Goal: Information Seeking & Learning: Check status

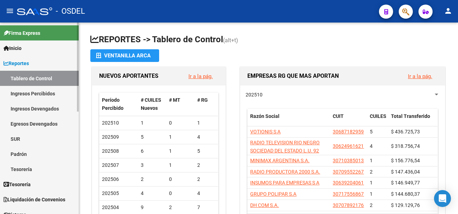
scroll to position [168, 0]
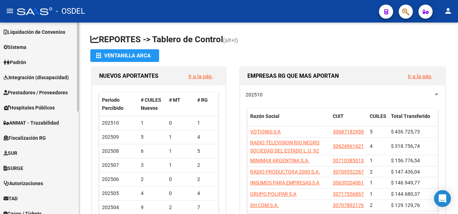
click at [41, 137] on span "Fiscalización RG" at bounding box center [25, 138] width 42 height 8
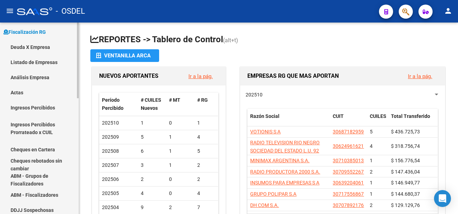
scroll to position [62, 0]
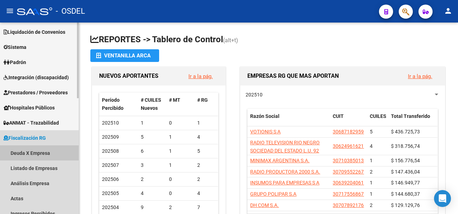
click at [36, 152] on link "Deuda X Empresa" at bounding box center [39, 153] width 79 height 15
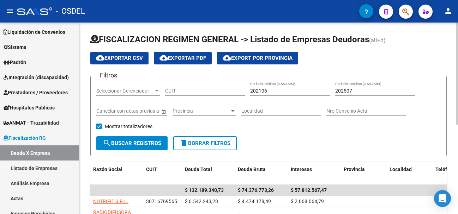
click at [157, 91] on div at bounding box center [157, 91] width 4 height 2
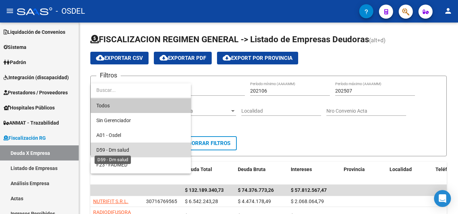
click at [113, 151] on span "D59 - Dm salud" at bounding box center [112, 150] width 33 height 6
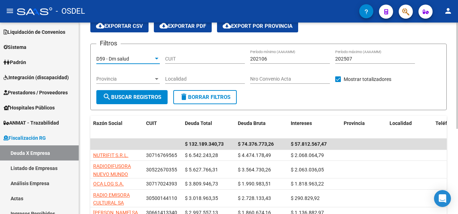
scroll to position [30, 0]
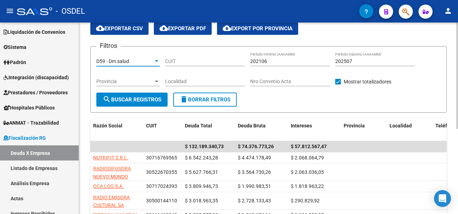
click at [457, 82] on div at bounding box center [457, 76] width 2 height 106
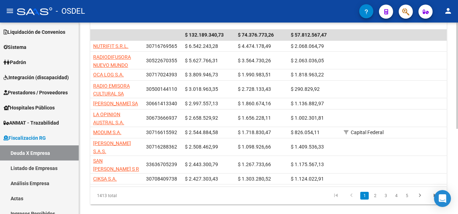
scroll to position [154, 0]
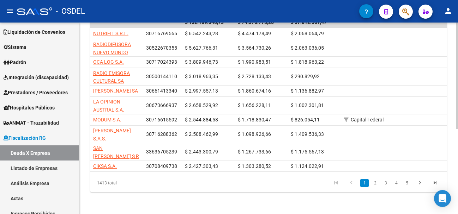
click at [457, 126] on div at bounding box center [457, 76] width 2 height 106
click at [375, 183] on link "2" at bounding box center [375, 183] width 8 height 8
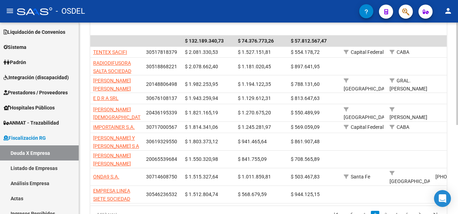
scroll to position [139, 0]
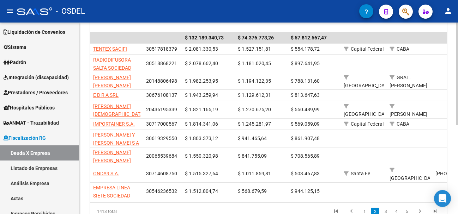
click at [456, 125] on div at bounding box center [457, 74] width 2 height 103
click at [385, 211] on link "3" at bounding box center [385, 212] width 8 height 8
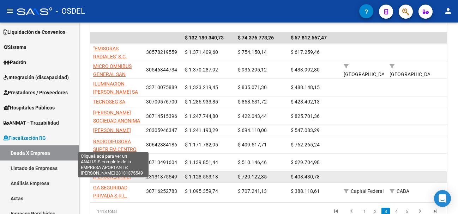
click at [107, 180] on span "[PERSON_NAME]" at bounding box center [112, 177] width 38 height 6
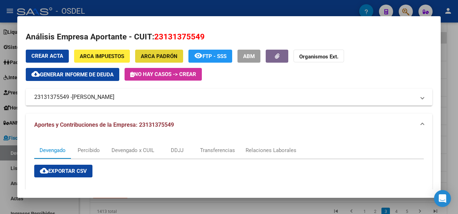
click at [150, 54] on span "ARCA Padrón" at bounding box center [159, 56] width 37 height 6
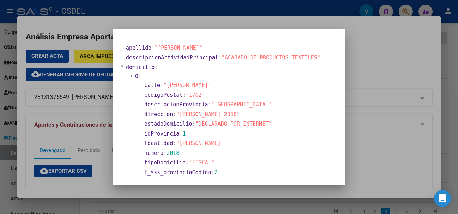
click at [376, 35] on div at bounding box center [229, 107] width 458 height 214
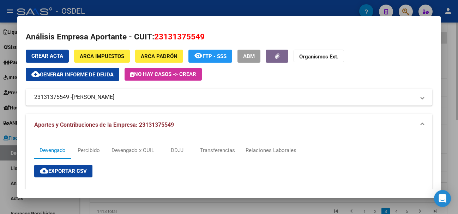
click at [453, 58] on div at bounding box center [229, 107] width 458 height 214
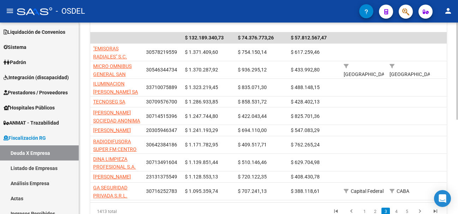
scroll to position [0, 0]
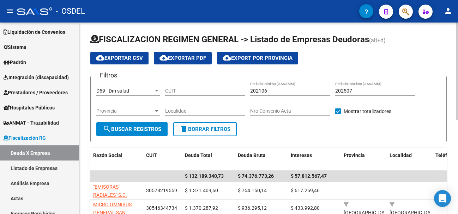
click at [457, 63] on div at bounding box center [457, 119] width 2 height 192
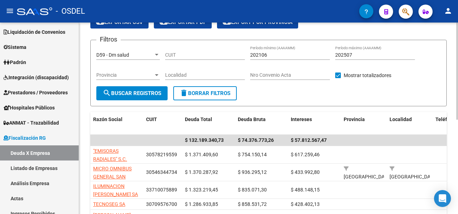
scroll to position [27, 0]
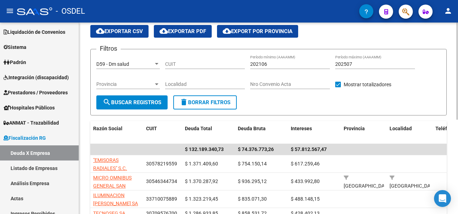
click at [457, 96] on div at bounding box center [457, 71] width 2 height 97
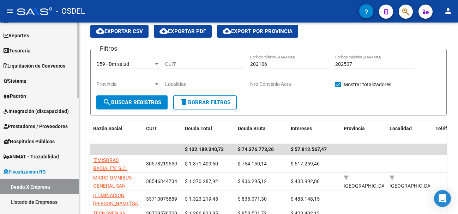
scroll to position [31, 0]
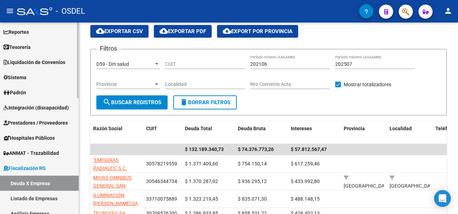
click at [78, 57] on div at bounding box center [78, 61] width 2 height 76
drag, startPoint x: 79, startPoint y: 65, endPoint x: 77, endPoint y: 80, distance: 14.6
click at [77, 80] on mat-sidenav "Firma Express Inicio Calendario SSS Instructivos Contacto OS Reportes Tablero d…" at bounding box center [39, 119] width 79 height 192
click at [77, 80] on div at bounding box center [78, 61] width 2 height 76
click at [76, 80] on link "Sistema" at bounding box center [39, 77] width 79 height 15
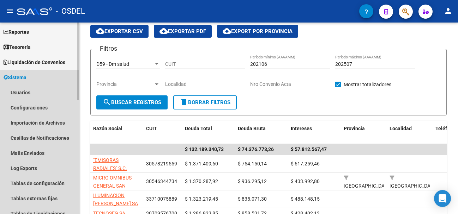
click at [68, 72] on link "Sistema" at bounding box center [39, 77] width 79 height 15
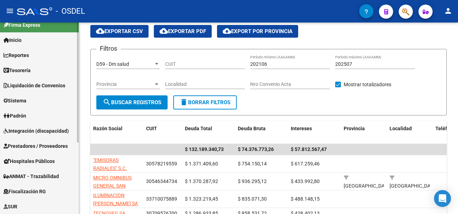
scroll to position [0, 0]
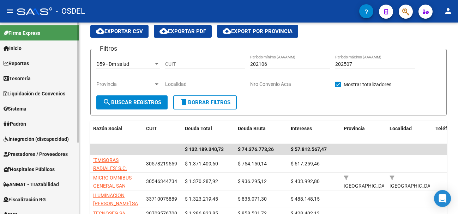
click at [79, 55] on mat-sidenav-container "Firma Express Inicio Calendario SSS Instructivos Contacto OS Reportes Tablero d…" at bounding box center [229, 119] width 458 height 192
click at [27, 63] on span "Reportes" at bounding box center [16, 64] width 25 height 8
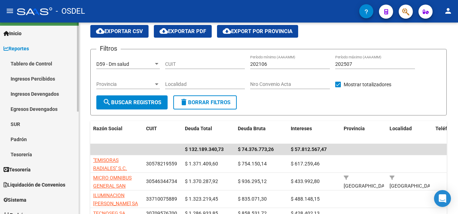
scroll to position [6, 0]
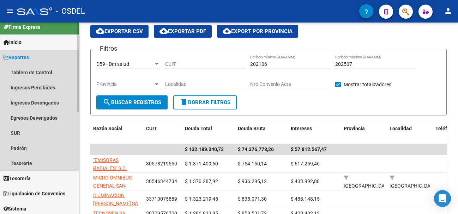
click at [26, 55] on span "Reportes" at bounding box center [16, 58] width 25 height 8
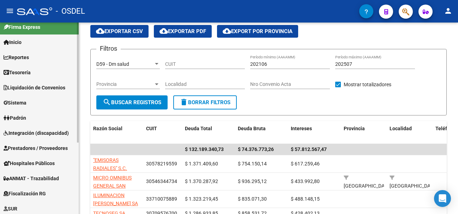
click at [26, 55] on span "Reportes" at bounding box center [16, 58] width 25 height 8
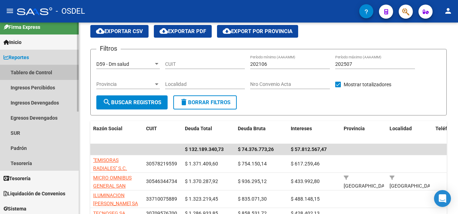
click at [22, 74] on link "Tablero de Control" at bounding box center [39, 72] width 79 height 15
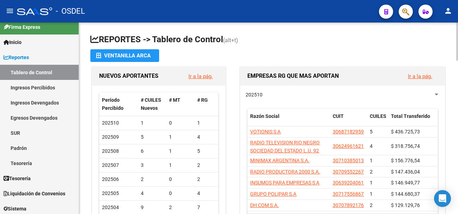
click at [457, 19] on div "menu - OSDEL person Firma Express Inicio Calendario SSS Instructivos Contacto O…" at bounding box center [229, 107] width 458 height 214
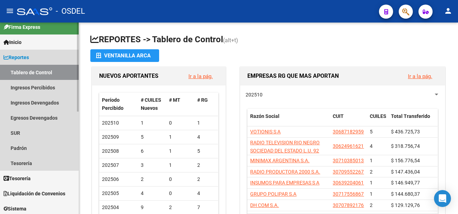
click at [13, 57] on span "Reportes" at bounding box center [16, 58] width 25 height 8
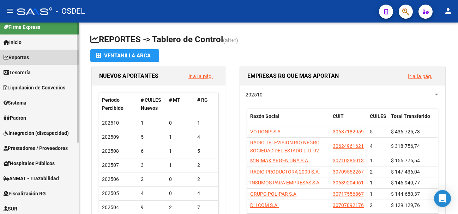
click at [13, 57] on span "Reportes" at bounding box center [16, 58] width 25 height 8
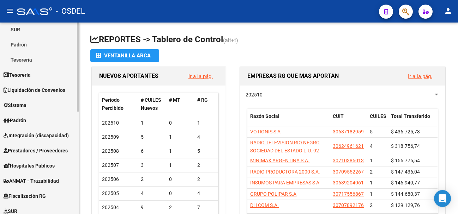
scroll to position [131, 0]
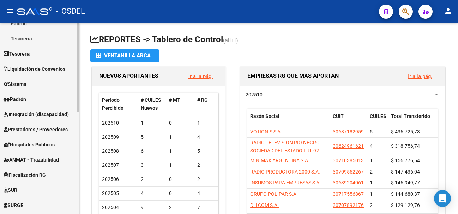
click at [74, 152] on div "Firma Express Inicio Calendario SSS Instructivos Contacto OS Reportes Tablero d…" at bounding box center [40, 98] width 80 height 412
click at [13, 83] on span "Sistema" at bounding box center [15, 84] width 23 height 8
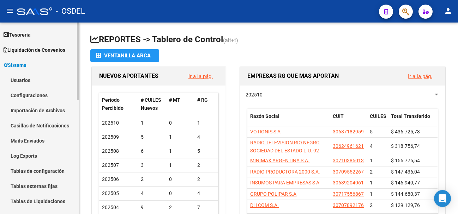
scroll to position [48, 0]
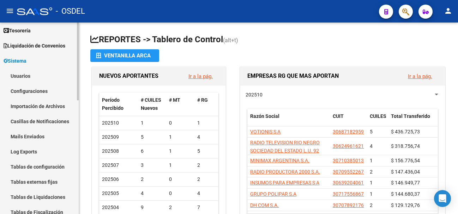
click at [78, 100] on div at bounding box center [78, 62] width 2 height 78
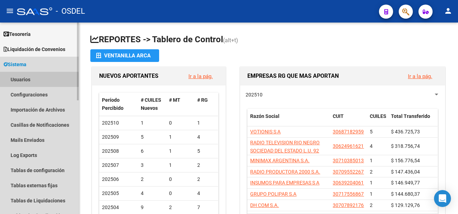
click at [31, 82] on link "Usuarios" at bounding box center [39, 79] width 79 height 15
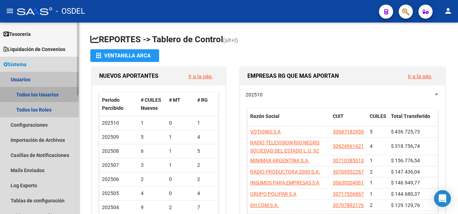
click at [31, 95] on link "Todos los Usuarios" at bounding box center [39, 94] width 79 height 15
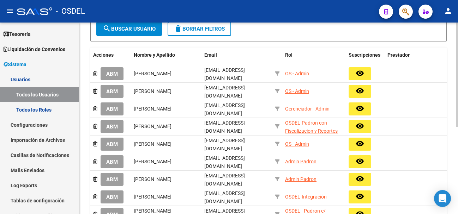
scroll to position [86, 0]
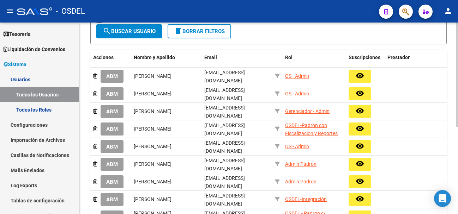
click at [457, 100] on div at bounding box center [457, 75] width 2 height 105
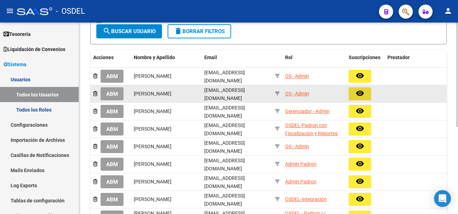
click at [358, 93] on mat-icon "remove_red_eye" at bounding box center [359, 93] width 8 height 8
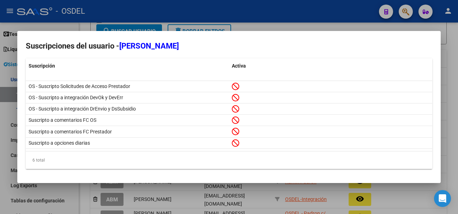
click at [452, 73] on div at bounding box center [229, 107] width 458 height 214
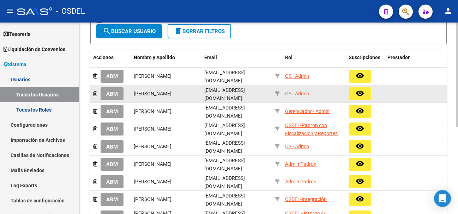
click at [298, 93] on div "OS - Admin" at bounding box center [297, 94] width 24 height 8
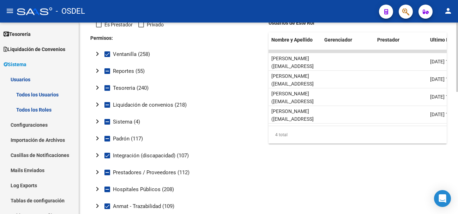
scroll to position [80, 0]
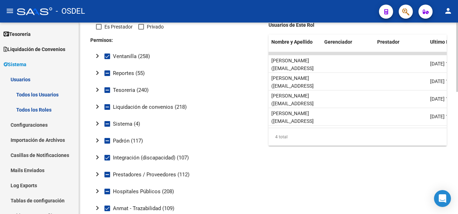
click at [457, 92] on div at bounding box center [457, 57] width 2 height 69
click at [94, 73] on mat-icon "chevron_right" at bounding box center [97, 73] width 8 height 8
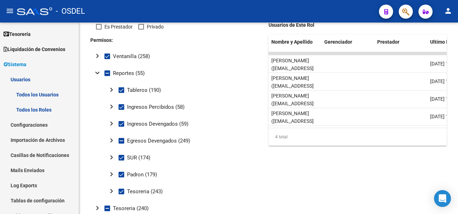
click at [111, 89] on mat-icon "chevron_right" at bounding box center [111, 90] width 8 height 8
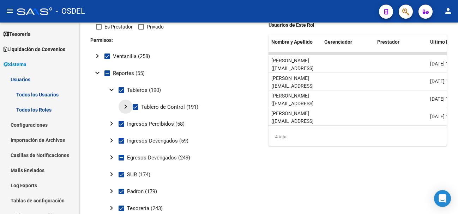
click at [126, 107] on mat-icon "chevron_right" at bounding box center [125, 107] width 8 height 8
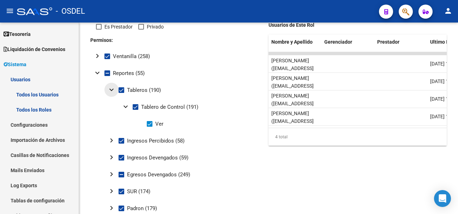
click at [111, 90] on mat-icon "expand_more" at bounding box center [111, 90] width 8 height 8
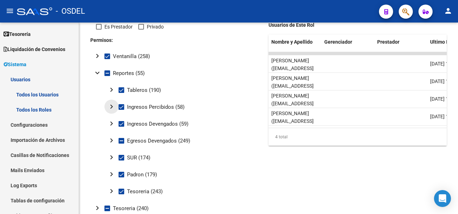
click at [111, 105] on mat-icon "chevron_right" at bounding box center [111, 107] width 8 height 8
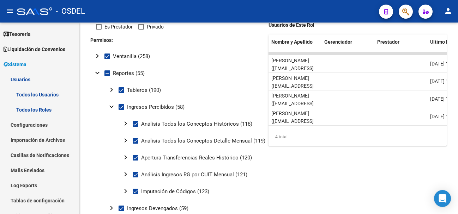
click at [111, 105] on mat-icon "expand_more" at bounding box center [111, 107] width 8 height 8
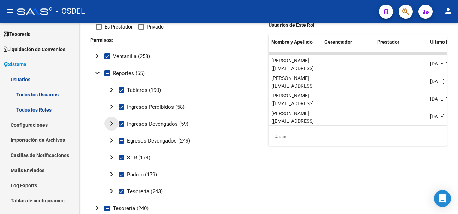
click at [111, 124] on mat-icon "chevron_right" at bounding box center [111, 124] width 8 height 8
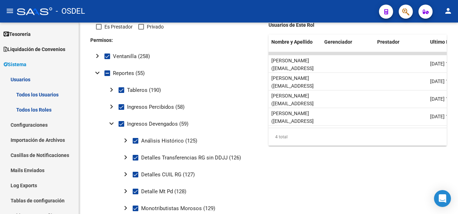
click at [111, 124] on mat-icon "expand_more" at bounding box center [111, 124] width 8 height 8
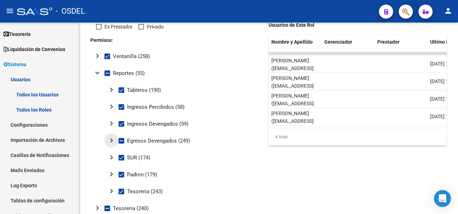
click at [111, 140] on mat-icon "chevron_right" at bounding box center [111, 140] width 8 height 8
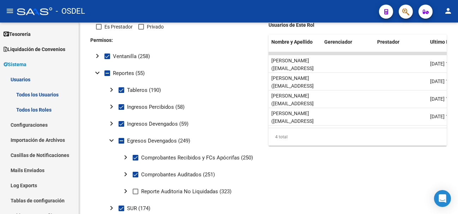
click at [111, 140] on mat-icon "expand_more" at bounding box center [111, 140] width 8 height 8
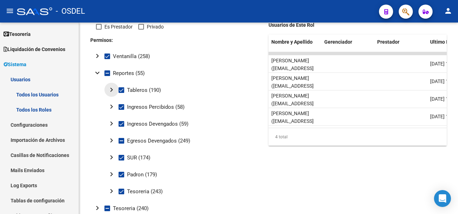
click at [111, 90] on mat-icon "chevron_right" at bounding box center [111, 90] width 8 height 8
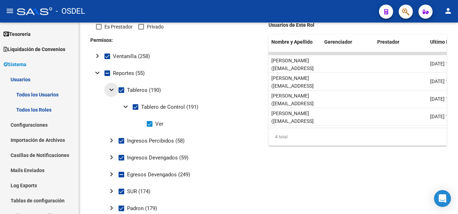
click at [111, 90] on mat-icon "expand_more" at bounding box center [111, 90] width 8 height 8
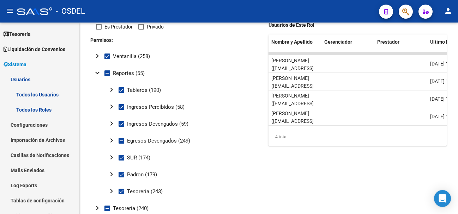
click at [96, 55] on mat-icon "chevron_right" at bounding box center [97, 56] width 8 height 8
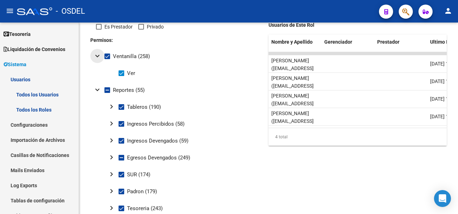
click at [97, 55] on mat-icon "expand_more" at bounding box center [97, 56] width 8 height 8
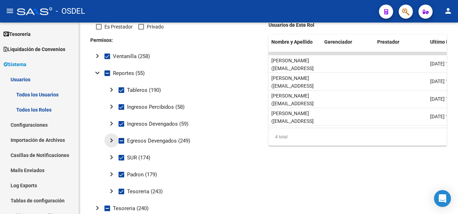
click at [112, 140] on mat-icon "chevron_right" at bounding box center [111, 140] width 8 height 8
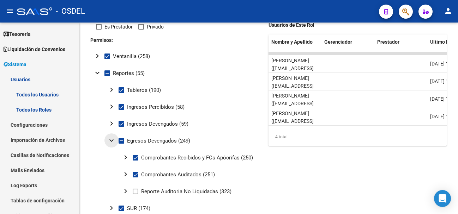
click at [112, 140] on mat-icon "expand_more" at bounding box center [111, 140] width 8 height 8
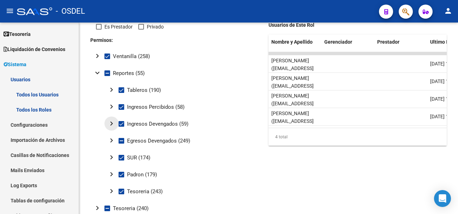
click at [112, 125] on mat-icon "chevron_right" at bounding box center [111, 124] width 8 height 8
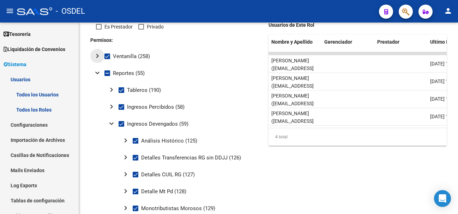
click at [97, 56] on mat-icon "chevron_right" at bounding box center [97, 56] width 8 height 8
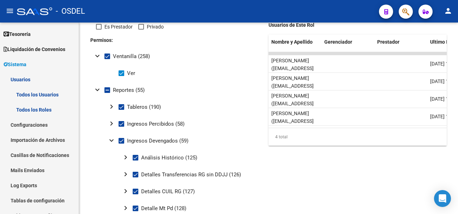
scroll to position [0, 0]
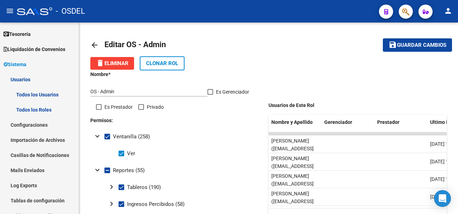
click at [457, 38] on div at bounding box center [457, 47] width 2 height 48
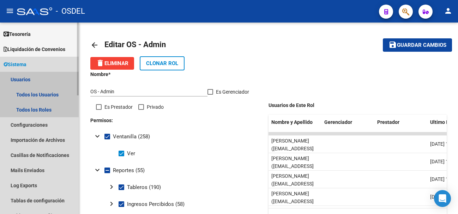
click at [15, 78] on link "Usuarios" at bounding box center [39, 79] width 79 height 15
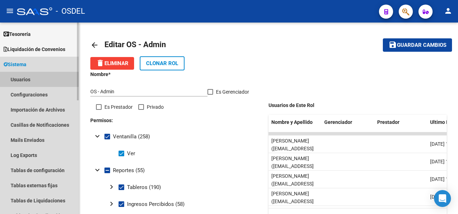
click at [27, 76] on link "Usuarios" at bounding box center [39, 79] width 79 height 15
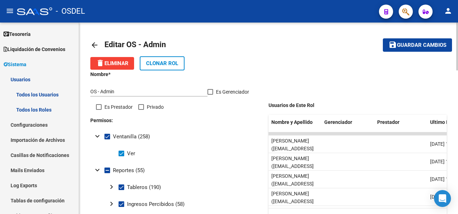
click at [93, 45] on mat-icon "arrow_back" at bounding box center [94, 45] width 8 height 8
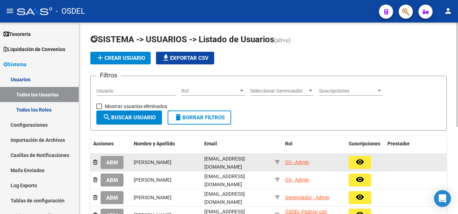
click at [298, 163] on div "OS - Admin" at bounding box center [297, 163] width 24 height 8
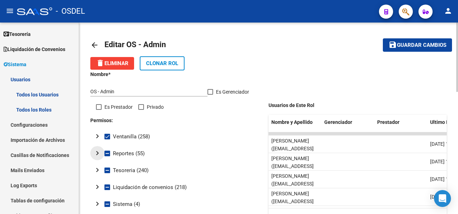
click at [98, 152] on mat-icon "chevron_right" at bounding box center [97, 153] width 8 height 8
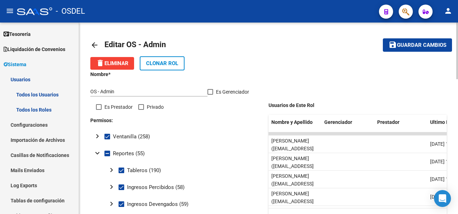
scroll to position [192, 0]
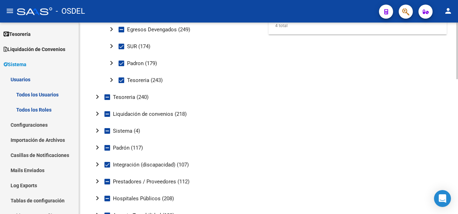
click at [457, 82] on div at bounding box center [457, 119] width 2 height 192
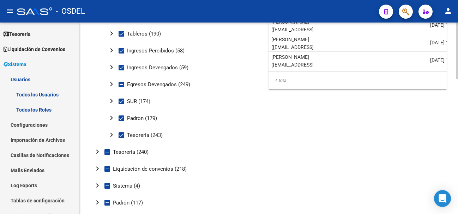
scroll to position [104, 0]
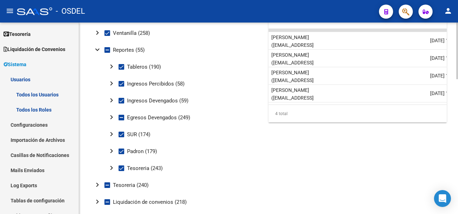
click at [457, 79] on div at bounding box center [457, 51] width 2 height 57
click at [111, 118] on mat-icon "chevron_right" at bounding box center [111, 117] width 8 height 8
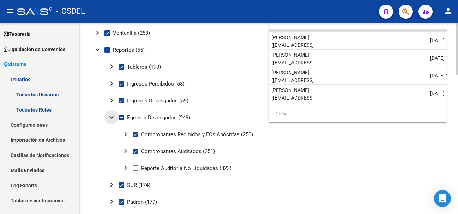
click at [111, 118] on mat-icon "expand_more" at bounding box center [111, 117] width 8 height 8
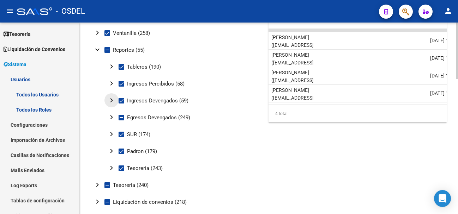
click at [110, 101] on mat-icon "chevron_right" at bounding box center [111, 100] width 8 height 8
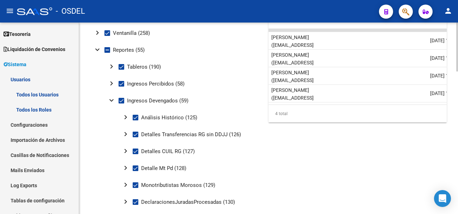
scroll to position [295, 0]
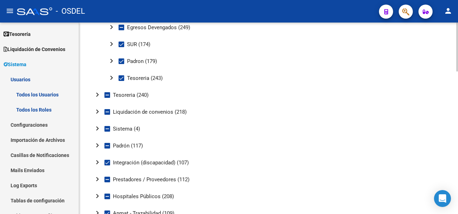
click at [457, 91] on div at bounding box center [457, 119] width 2 height 192
drag, startPoint x: 251, startPoint y: 76, endPoint x: 251, endPoint y: 70, distance: 6.0
click at [251, 71] on mat-tree-node "chevron_right Tesoreria (243)" at bounding box center [175, 77] width 170 height 17
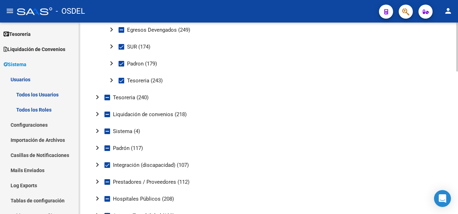
drag, startPoint x: 79, startPoint y: 59, endPoint x: 84, endPoint y: 29, distance: 30.4
click at [84, 29] on mat-sidenav-container "Firma Express Inicio Calendario SSS Instructivos Contacto OS Reportes Tablero d…" at bounding box center [229, 119] width 458 height 192
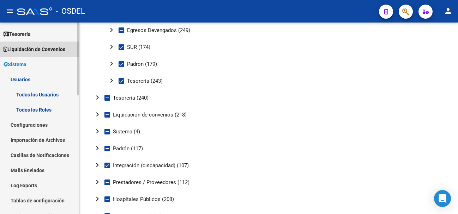
scroll to position [33, 0]
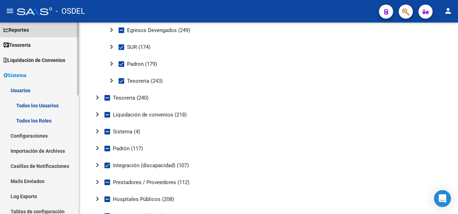
click at [24, 30] on span "Reportes" at bounding box center [16, 30] width 25 height 8
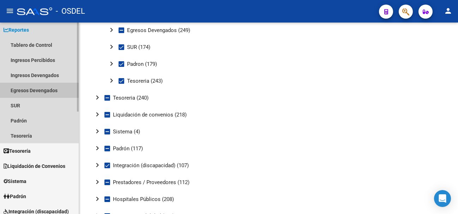
click at [23, 91] on link "Egresos Devengados" at bounding box center [39, 90] width 79 height 15
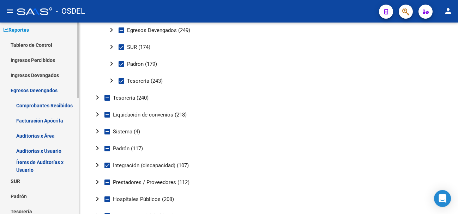
click at [23, 76] on link "Ingresos Devengados" at bounding box center [39, 75] width 79 height 15
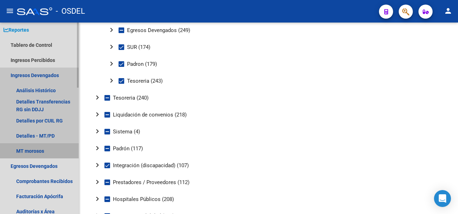
click at [38, 151] on link "MT morosos" at bounding box center [39, 150] width 79 height 15
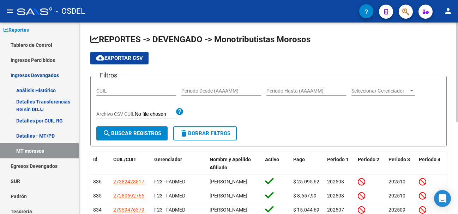
click at [457, 91] on div at bounding box center [457, 119] width 2 height 192
click at [399, 93] on span "Seleccionar Gerenciador" at bounding box center [379, 91] width 57 height 6
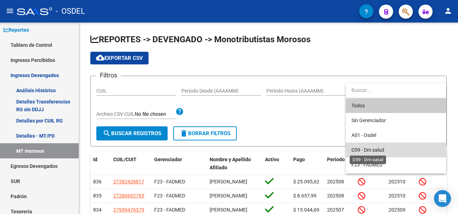
click at [368, 149] on span "D59 - Dm salud" at bounding box center [367, 150] width 33 height 6
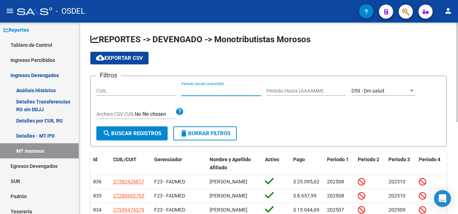
click at [203, 90] on input "Período Desde (AAAAMM)" at bounding box center [221, 91] width 80 height 6
type input "202106"
click at [276, 92] on input "Período Hasta (AAAAMM)" at bounding box center [306, 91] width 80 height 6
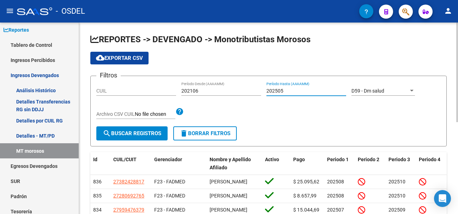
type input "202505"
click at [153, 130] on button "search Buscar Registros" at bounding box center [131, 134] width 71 height 14
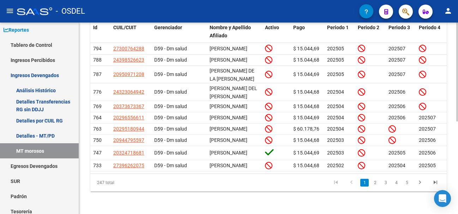
scroll to position [180, 0]
click at [449, 165] on div "REPORTES -> DEVENGADO -> Monotributistas Morosos cloud_download Exportar CSV Fi…" at bounding box center [269, 52] width 380 height 324
click at [420, 183] on icon "go to next page" at bounding box center [419, 183] width 9 height 8
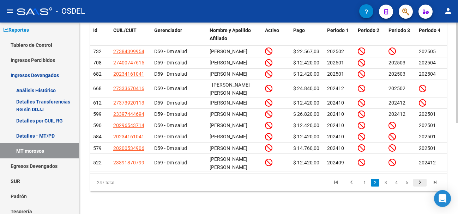
click at [420, 183] on icon "go to next page" at bounding box center [419, 183] width 9 height 8
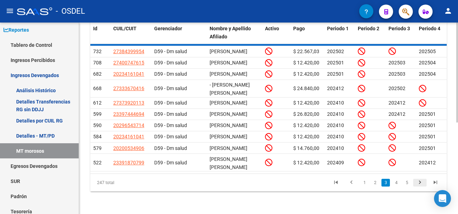
click at [420, 183] on div "247 total 1 2 3 4 5" at bounding box center [268, 183] width 356 height 18
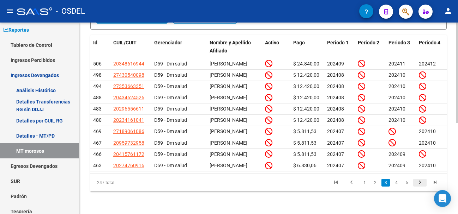
click at [420, 183] on icon "go to next page" at bounding box center [419, 183] width 9 height 8
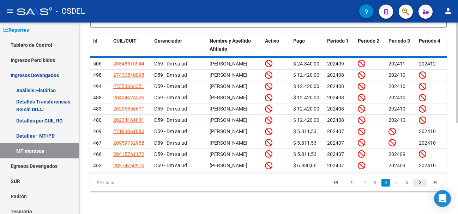
click at [420, 183] on div "247 total 2 3 4 5 6" at bounding box center [268, 183] width 356 height 18
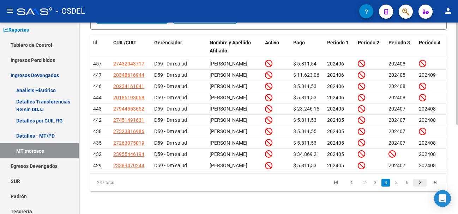
click at [420, 183] on div "247 total 2 3 4 5 6" at bounding box center [268, 183] width 356 height 18
click at [419, 183] on icon "go to next page" at bounding box center [419, 183] width 9 height 8
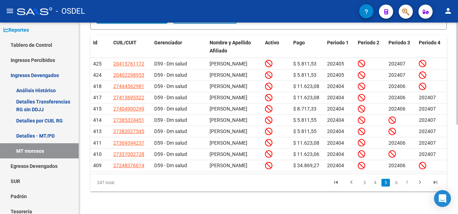
click at [419, 183] on icon "go to next page" at bounding box center [419, 183] width 9 height 8
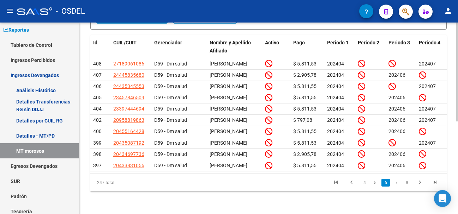
click at [419, 171] on datatable-body-cell at bounding box center [431, 165] width 31 height 11
click at [420, 188] on icon "go to next page" at bounding box center [419, 183] width 9 height 8
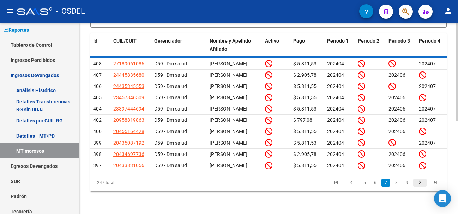
click at [420, 192] on div "247 total 5 6 7 8 9" at bounding box center [268, 183] width 356 height 18
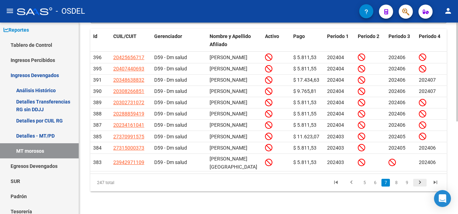
click at [420, 188] on icon "go to next page" at bounding box center [419, 183] width 9 height 8
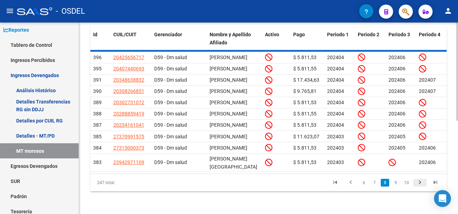
click at [420, 192] on div "247 total 6 7 8 9 10" at bounding box center [268, 183] width 356 height 18
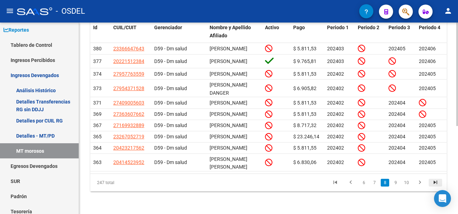
click at [435, 184] on icon "go to last page" at bounding box center [434, 183] width 9 height 8
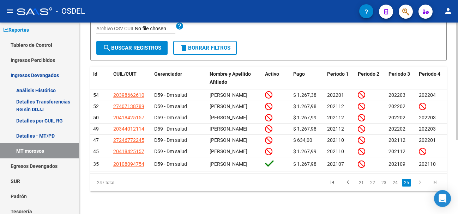
scroll to position [121, 0]
click at [109, 204] on div "REPORTES -> DEVENGADO -> Monotributistas Morosos cloud_download Exportar CSV Fi…" at bounding box center [268, 75] width 379 height 277
drag, startPoint x: 79, startPoint y: 84, endPoint x: 78, endPoint y: 117, distance: 33.5
click at [78, 117] on mat-sidenav "Firma Express Inicio Calendario SSS Instructivos Contacto OS Reportes Tablero d…" at bounding box center [39, 119] width 79 height 192
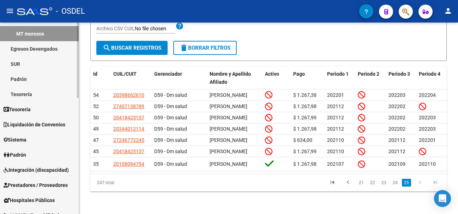
scroll to position [166, 0]
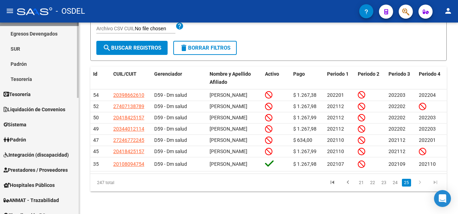
click at [76, 142] on div "Firma Express Inicio Calendario SSS Instructivos Contacto OS Reportes Tablero d…" at bounding box center [40, 101] width 80 height 488
click at [39, 195] on link "ANMAT - Trazabilidad" at bounding box center [39, 200] width 79 height 15
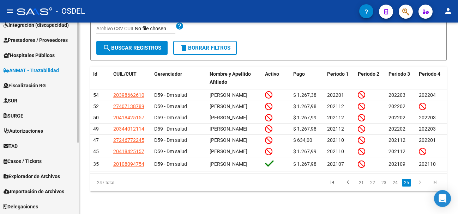
scroll to position [114, 0]
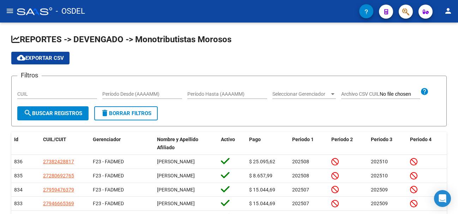
click at [12, 12] on mat-icon "menu" at bounding box center [10, 11] width 8 height 8
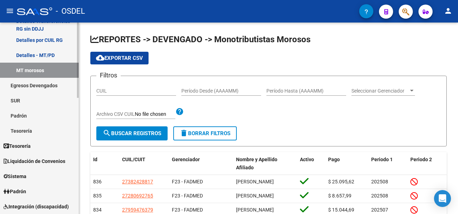
click at [67, 111] on link "Padrón" at bounding box center [39, 115] width 79 height 15
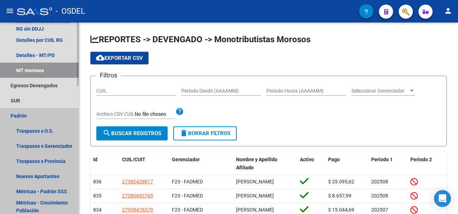
click at [67, 111] on link "Padrón" at bounding box center [39, 115] width 79 height 15
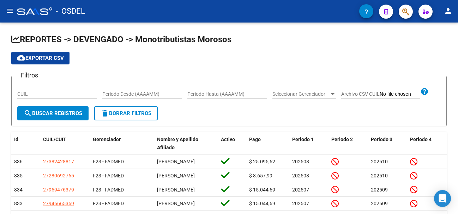
click at [12, 12] on mat-icon "menu" at bounding box center [10, 11] width 8 height 8
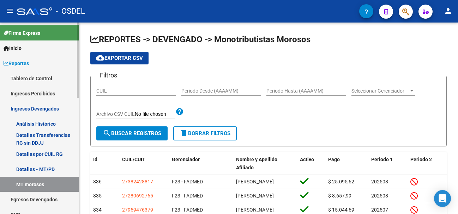
click at [80, 30] on mat-sidenav-container "Firma Express Inicio Calendario SSS Instructivos Contacto OS Reportes Tablero d…" at bounding box center [229, 119] width 458 height 192
click at [14, 63] on span "Reportes" at bounding box center [16, 64] width 25 height 8
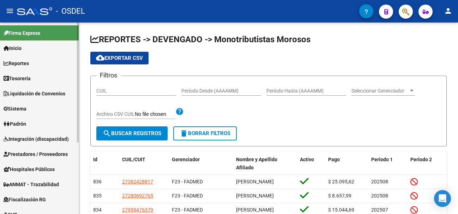
click at [23, 197] on span "Fiscalización RG" at bounding box center [25, 200] width 42 height 8
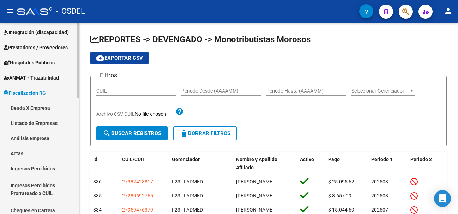
scroll to position [113, 0]
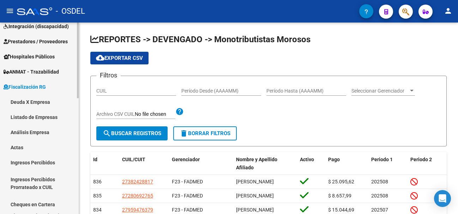
click at [74, 135] on div "Firma Express Inicio Calendario SSS Instructivos Contacto OS Reportes Tablero d…" at bounding box center [40, 152] width 80 height 484
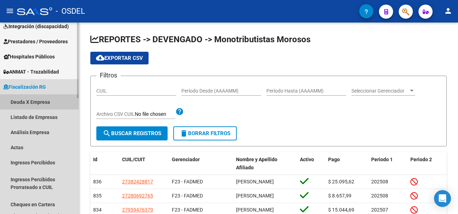
click at [25, 103] on link "Deuda X Empresa" at bounding box center [39, 101] width 79 height 15
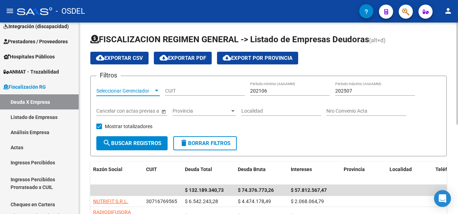
click at [156, 90] on div at bounding box center [156, 91] width 6 height 6
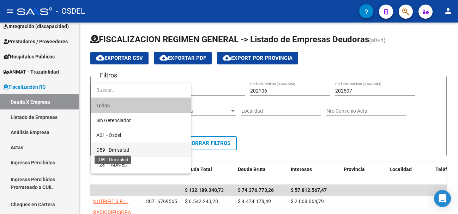
click at [116, 152] on span "D59 - Dm salud" at bounding box center [112, 150] width 33 height 6
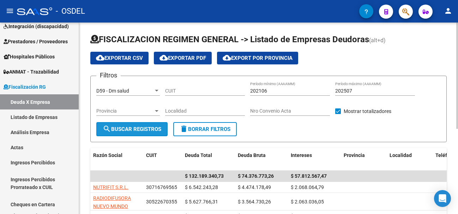
click at [135, 129] on span "search Buscar Registros" at bounding box center [132, 129] width 59 height 6
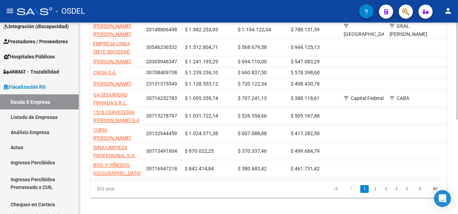
scroll to position [186, 0]
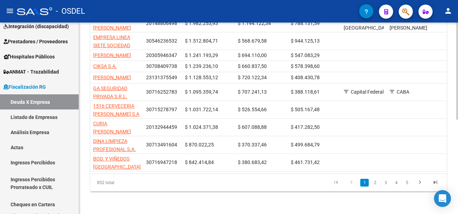
click at [457, 120] on div at bounding box center [457, 71] width 2 height 97
click at [436, 183] on icon "go to last page" at bounding box center [434, 183] width 9 height 8
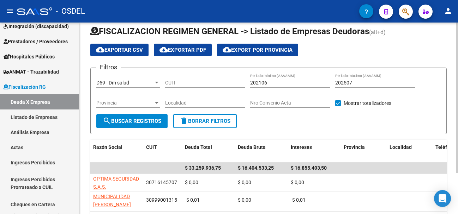
scroll to position [0, 0]
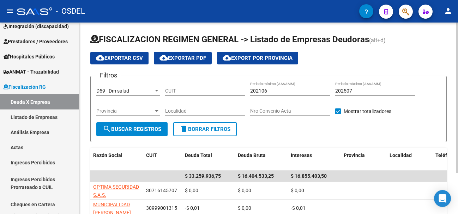
click at [457, 18] on div "menu - OSDEL person Firma Express Inicio Calendario SSS Instructivos Contacto O…" at bounding box center [229, 107] width 458 height 214
